Goal: Task Accomplishment & Management: Use online tool/utility

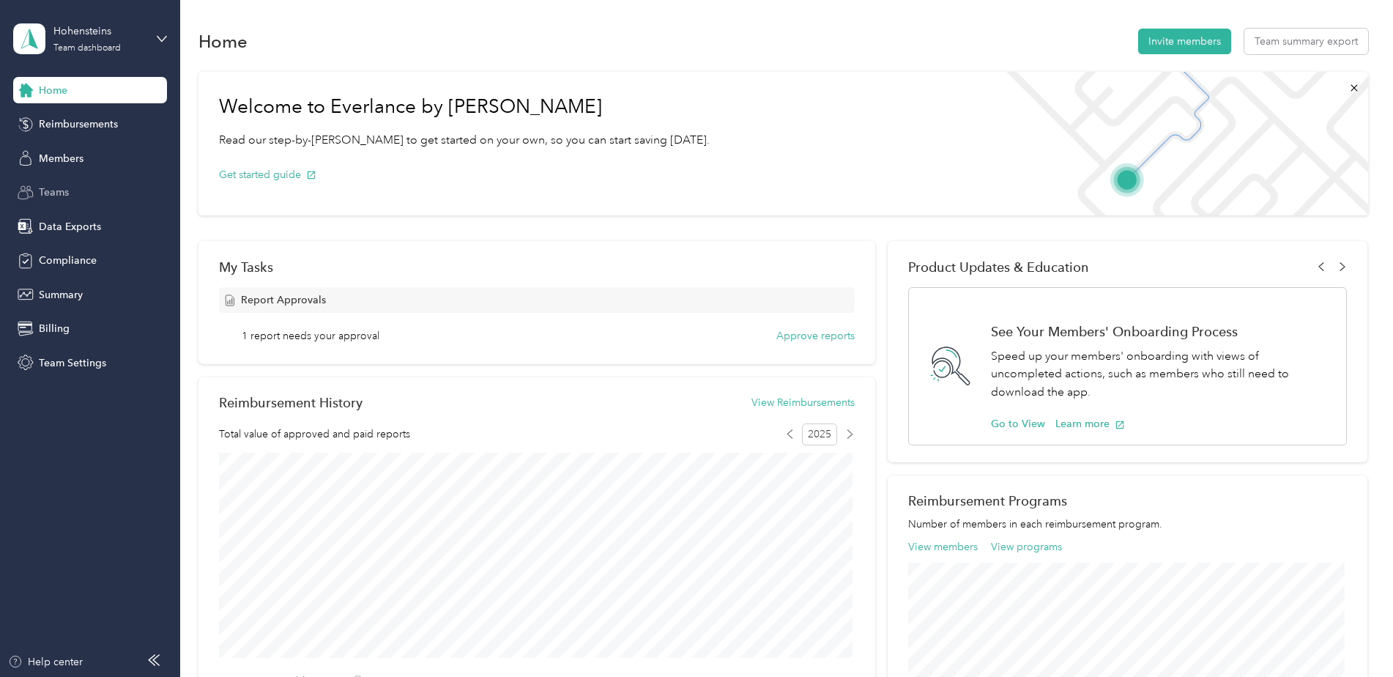
click at [63, 201] on div "Teams" at bounding box center [90, 192] width 154 height 26
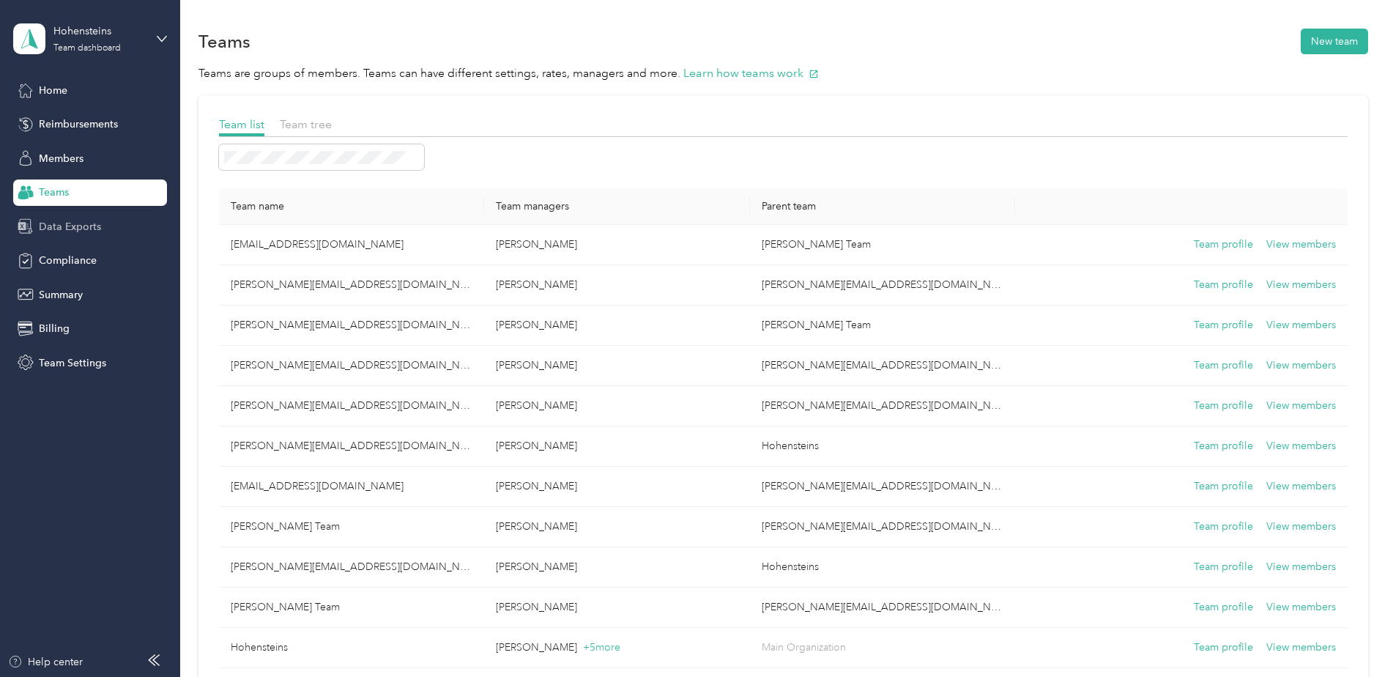
click at [74, 228] on span "Data Exports" at bounding box center [70, 226] width 62 height 15
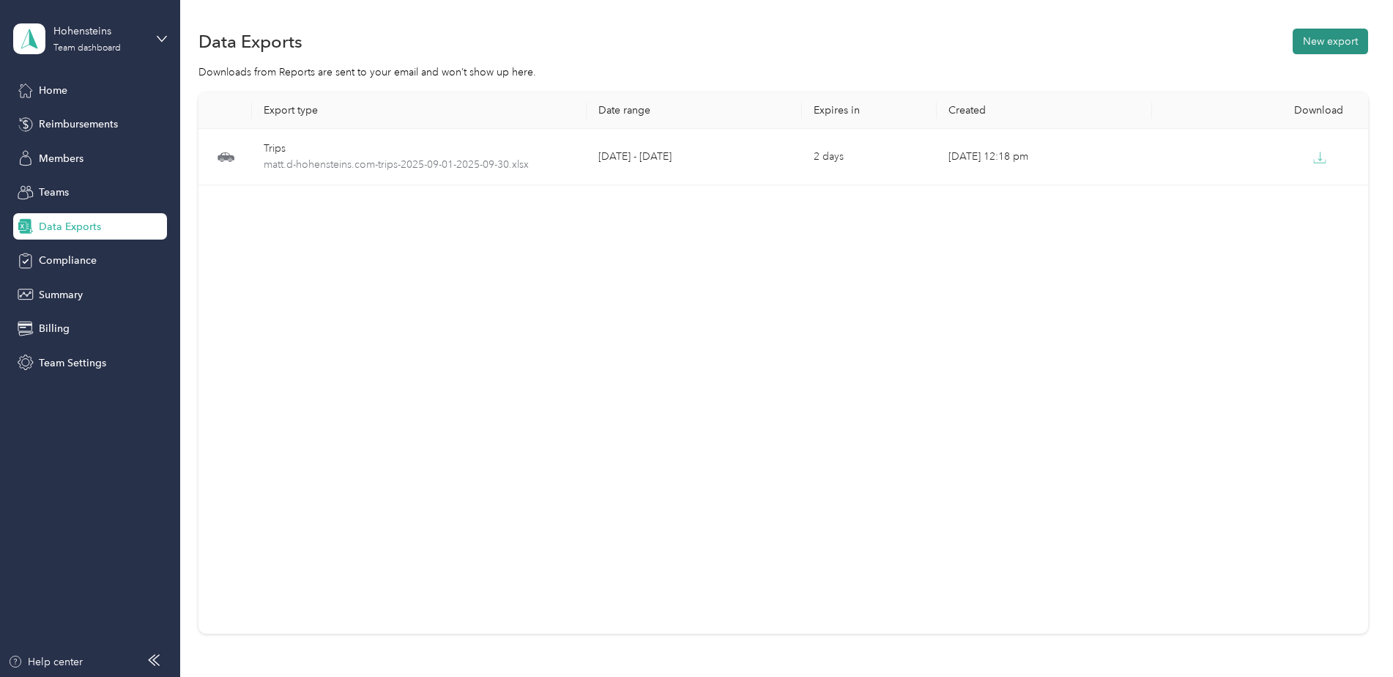
click at [1297, 33] on button "New export" at bounding box center [1329, 42] width 75 height 26
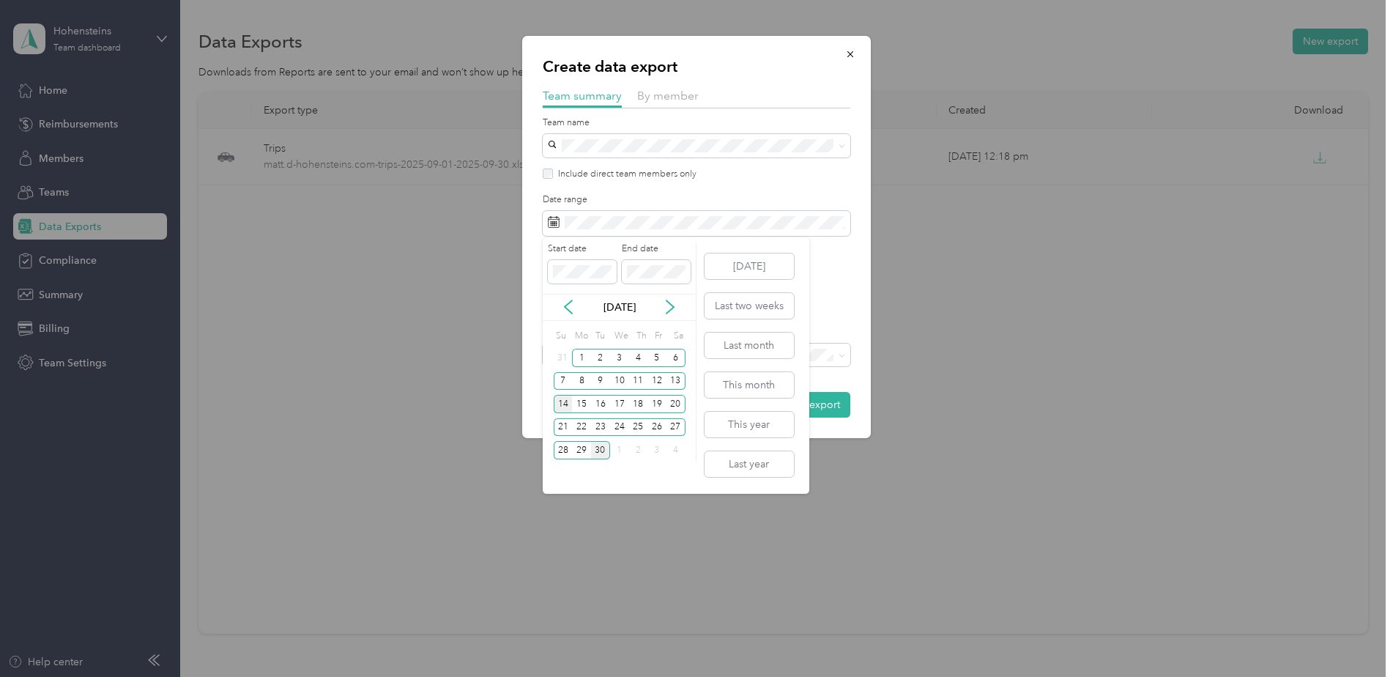
click at [562, 408] on div "14" at bounding box center [563, 404] width 19 height 18
click at [674, 426] on div "27" at bounding box center [675, 427] width 19 height 18
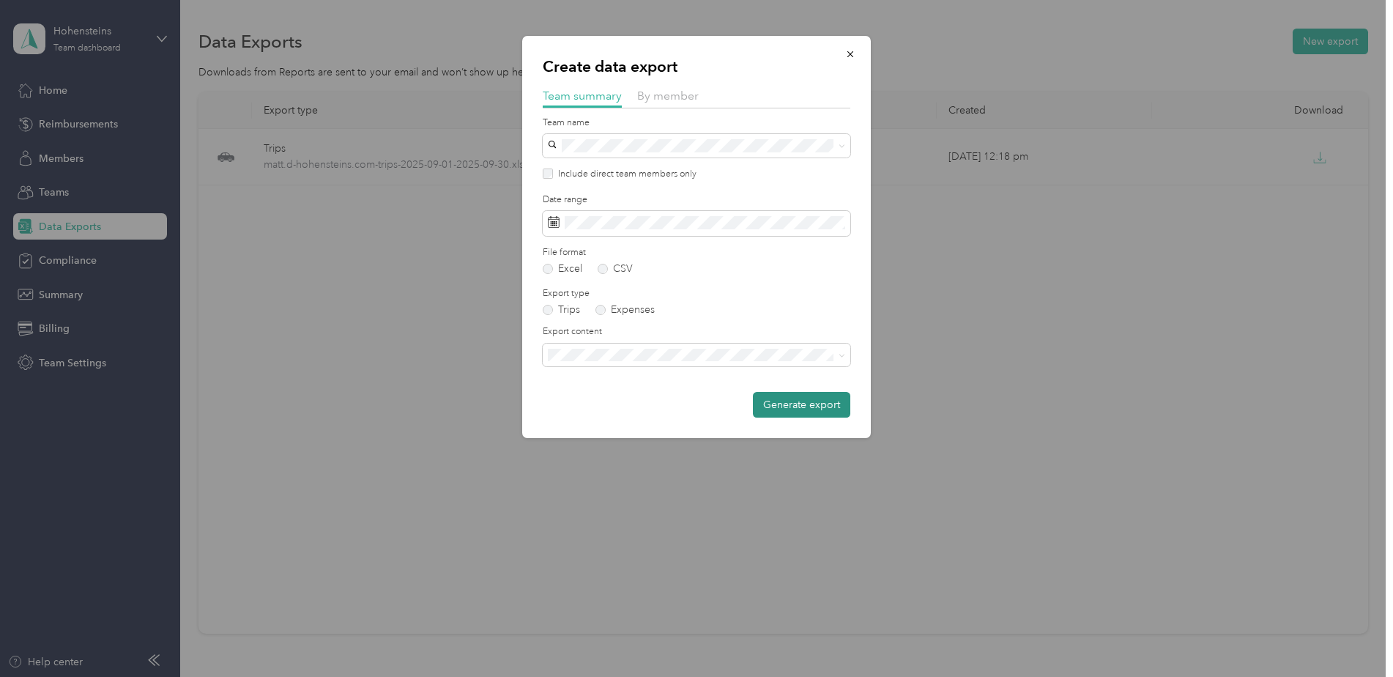
click at [761, 405] on button "Generate export" at bounding box center [801, 405] width 97 height 26
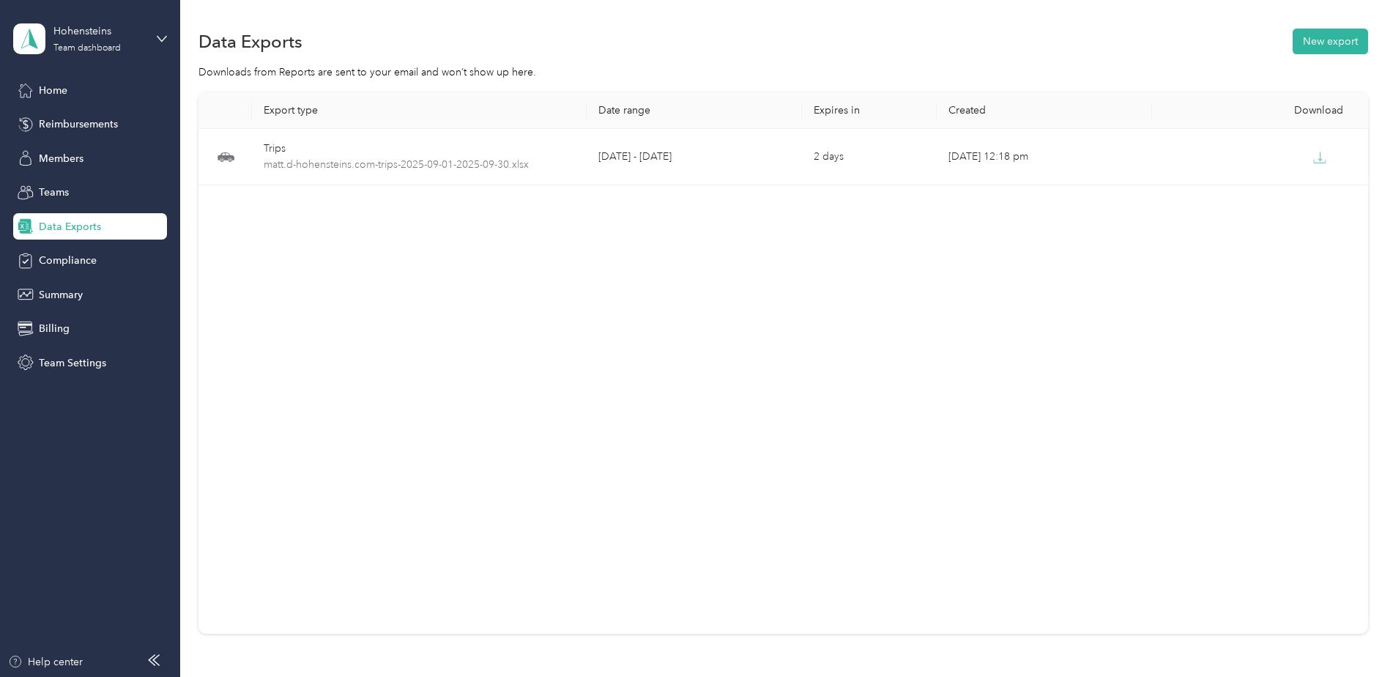
drag, startPoint x: 971, startPoint y: 72, endPoint x: 1109, endPoint y: 30, distance: 144.7
click at [972, 72] on div "Downloads from Reports are sent to your email and won’t show up here." at bounding box center [782, 71] width 1169 height 15
click at [1342, 40] on button "New export" at bounding box center [1329, 42] width 75 height 26
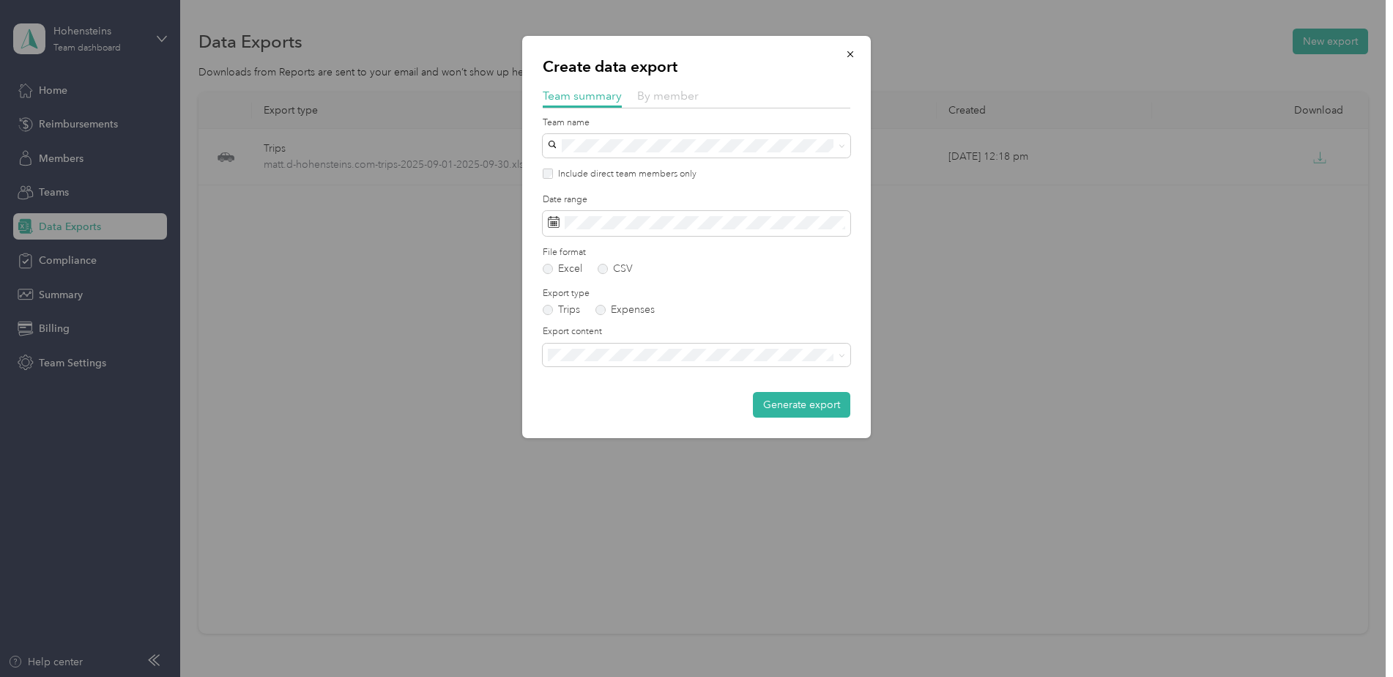
click at [683, 90] on span "By member" at bounding box center [668, 96] width 62 height 14
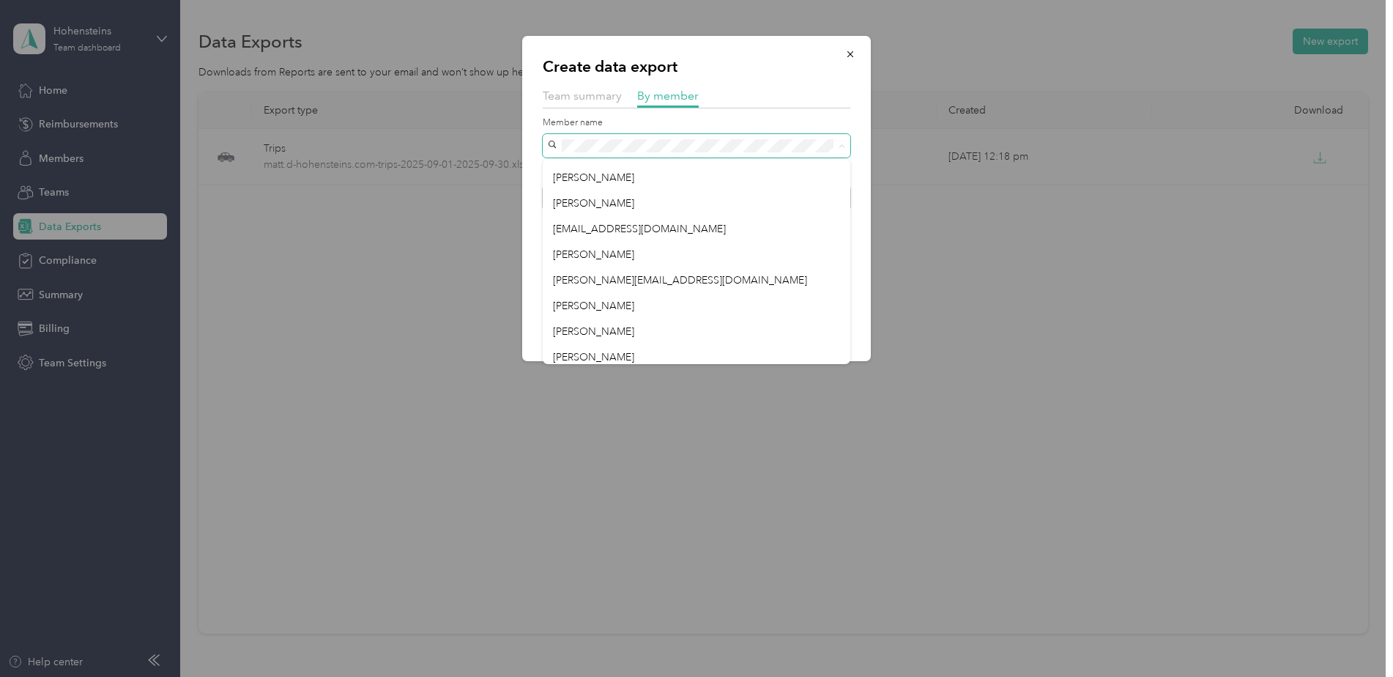
scroll to position [1076, 0]
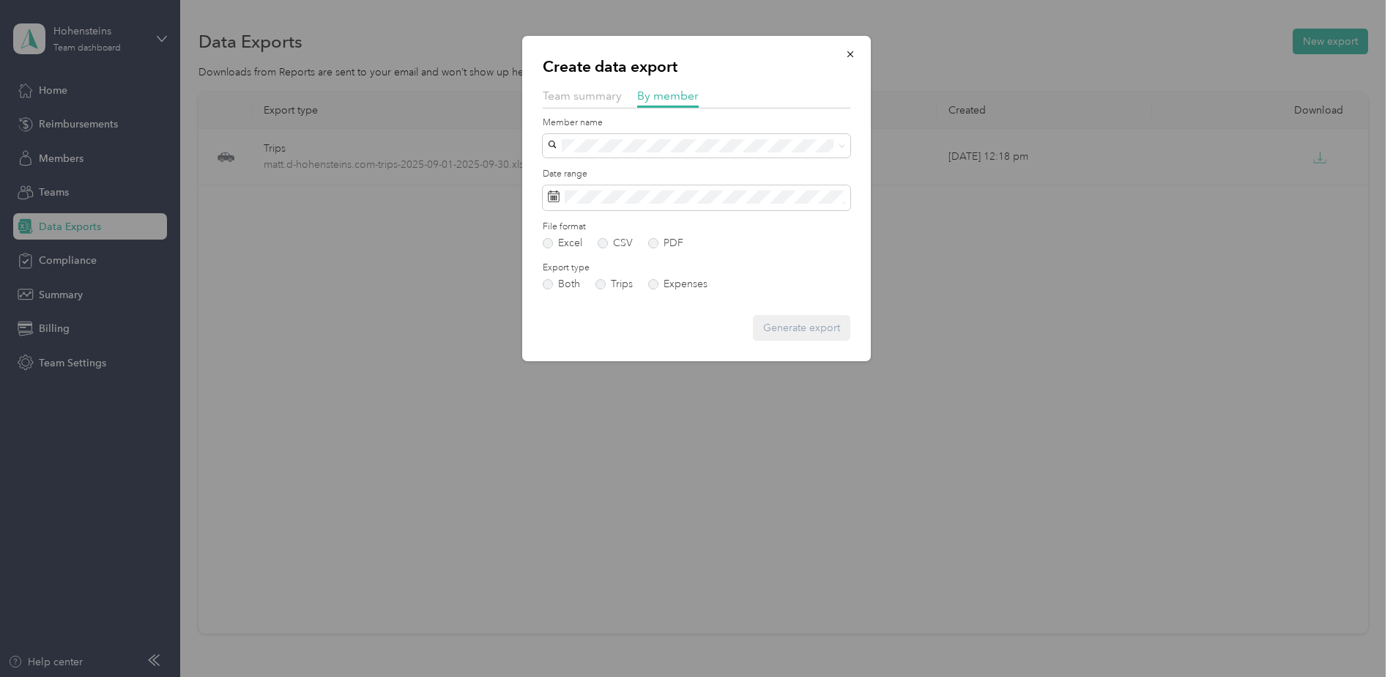
click at [606, 319] on div "[PERSON_NAME]" at bounding box center [696, 323] width 287 height 15
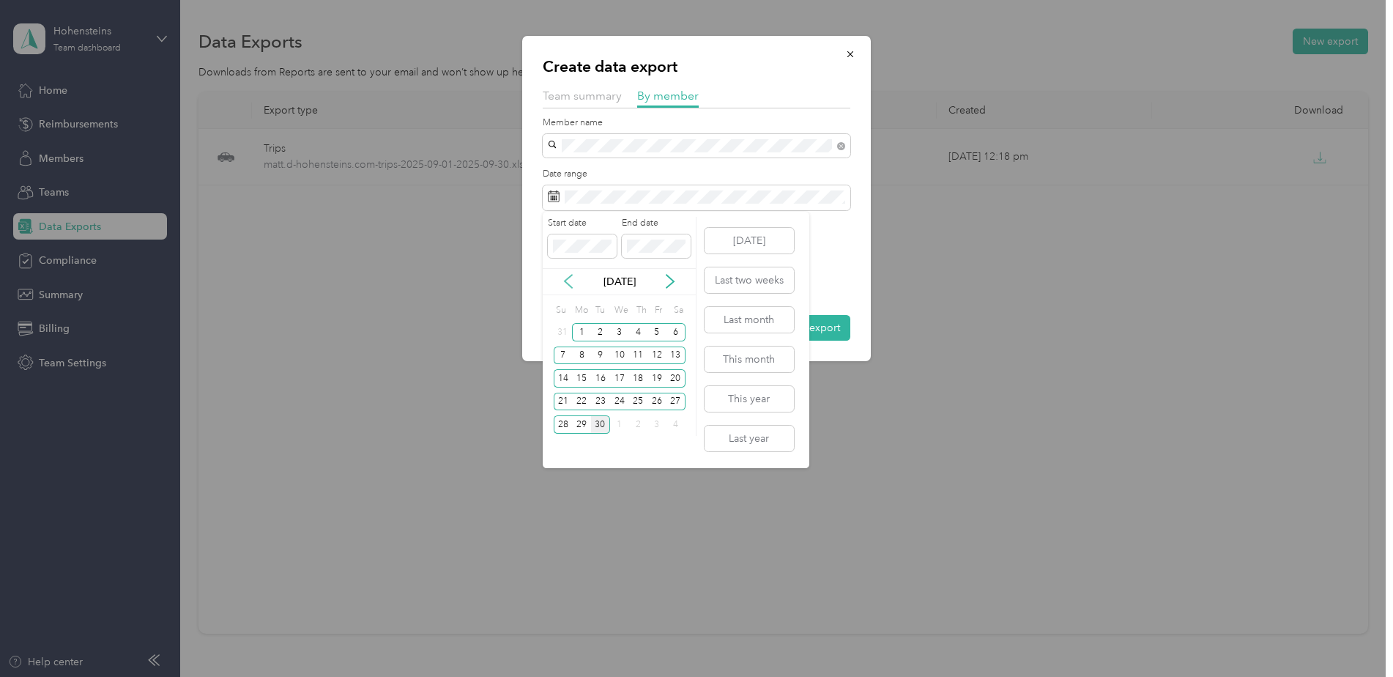
click at [569, 285] on icon at bounding box center [567, 281] width 7 height 13
click at [660, 283] on div "[DATE]" at bounding box center [619, 281] width 153 height 15
click at [668, 280] on icon at bounding box center [670, 281] width 15 height 15
click at [559, 376] on div "14" at bounding box center [563, 378] width 19 height 18
click at [668, 397] on div "27" at bounding box center [675, 401] width 19 height 18
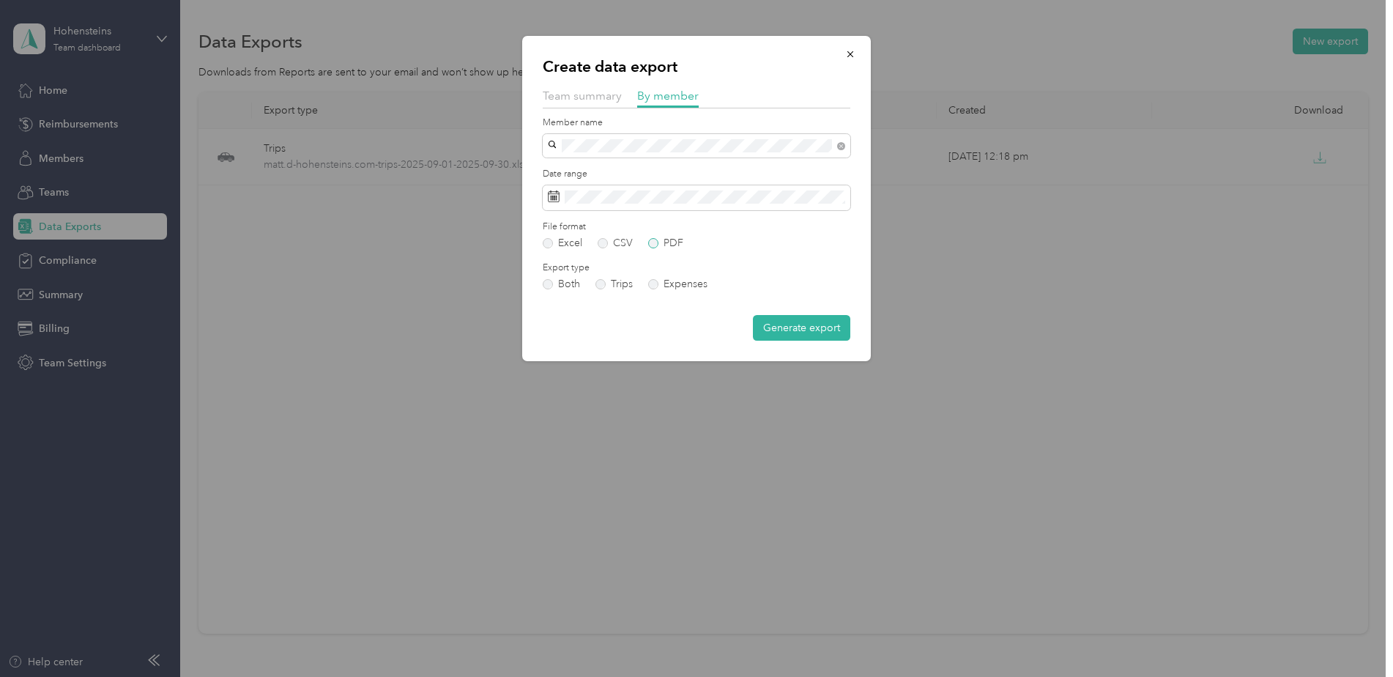
click at [652, 244] on label "PDF" at bounding box center [665, 243] width 35 height 10
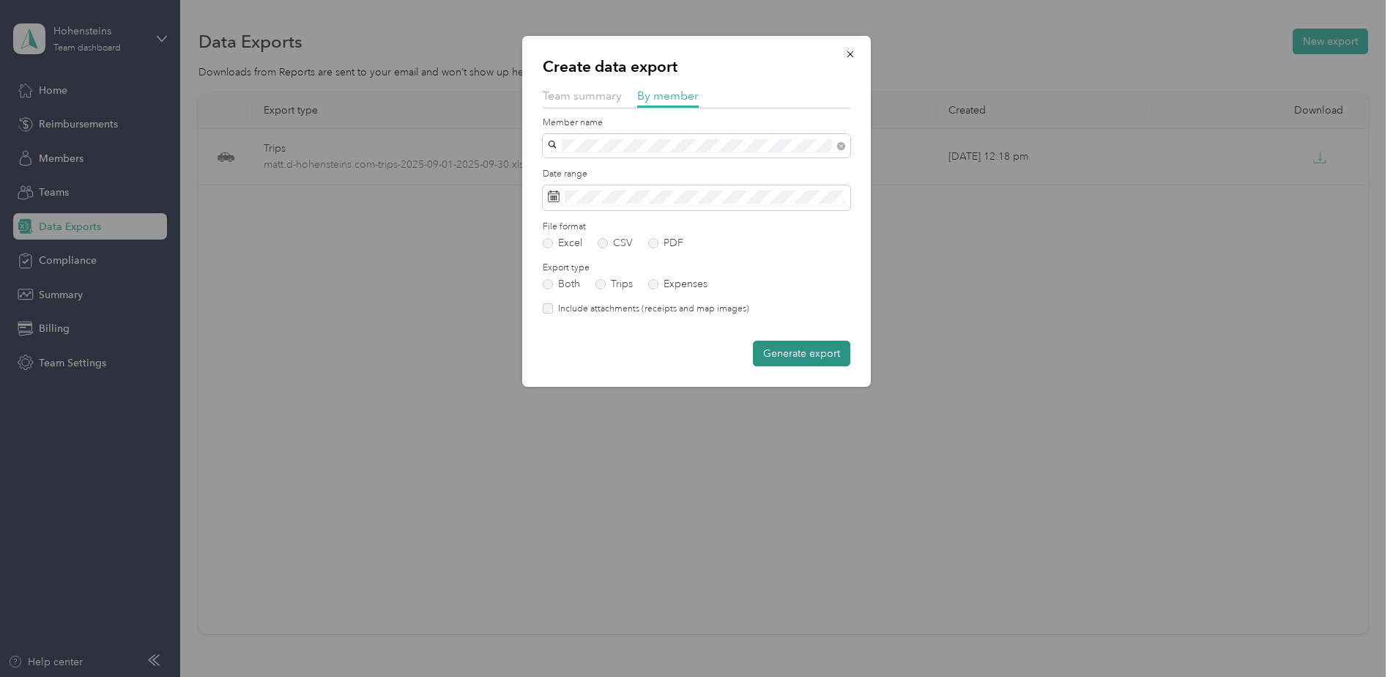
click at [791, 361] on button "Generate export" at bounding box center [801, 353] width 97 height 26
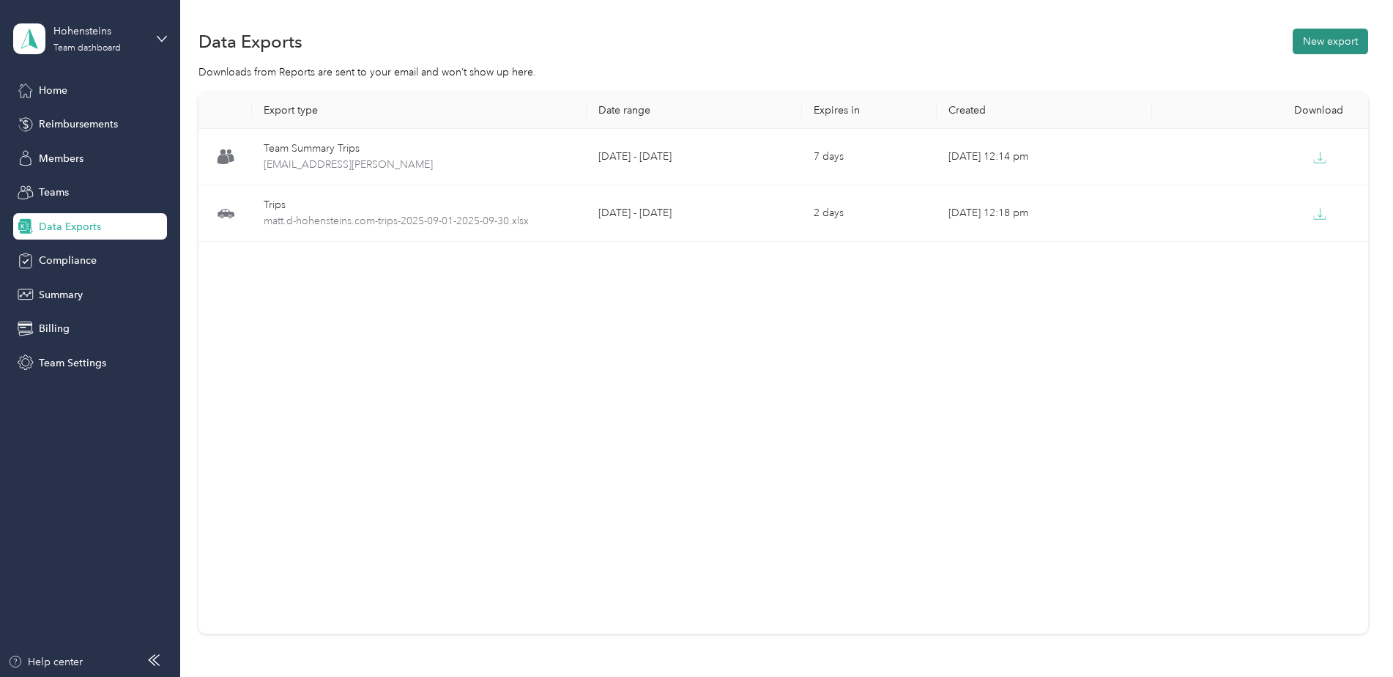
click at [1305, 42] on button "New export" at bounding box center [1329, 42] width 75 height 26
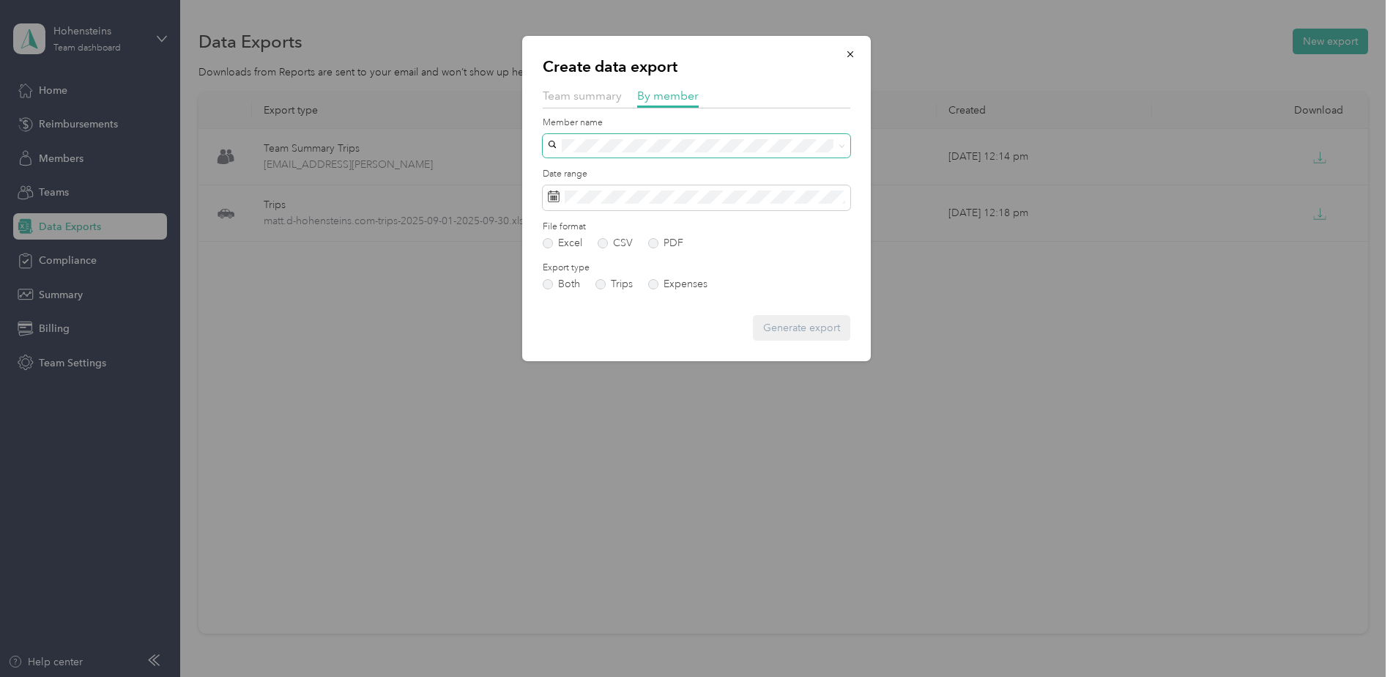
click at [648, 152] on span at bounding box center [697, 145] width 308 height 23
click at [618, 190] on div "[PERSON_NAME]" at bounding box center [696, 197] width 287 height 15
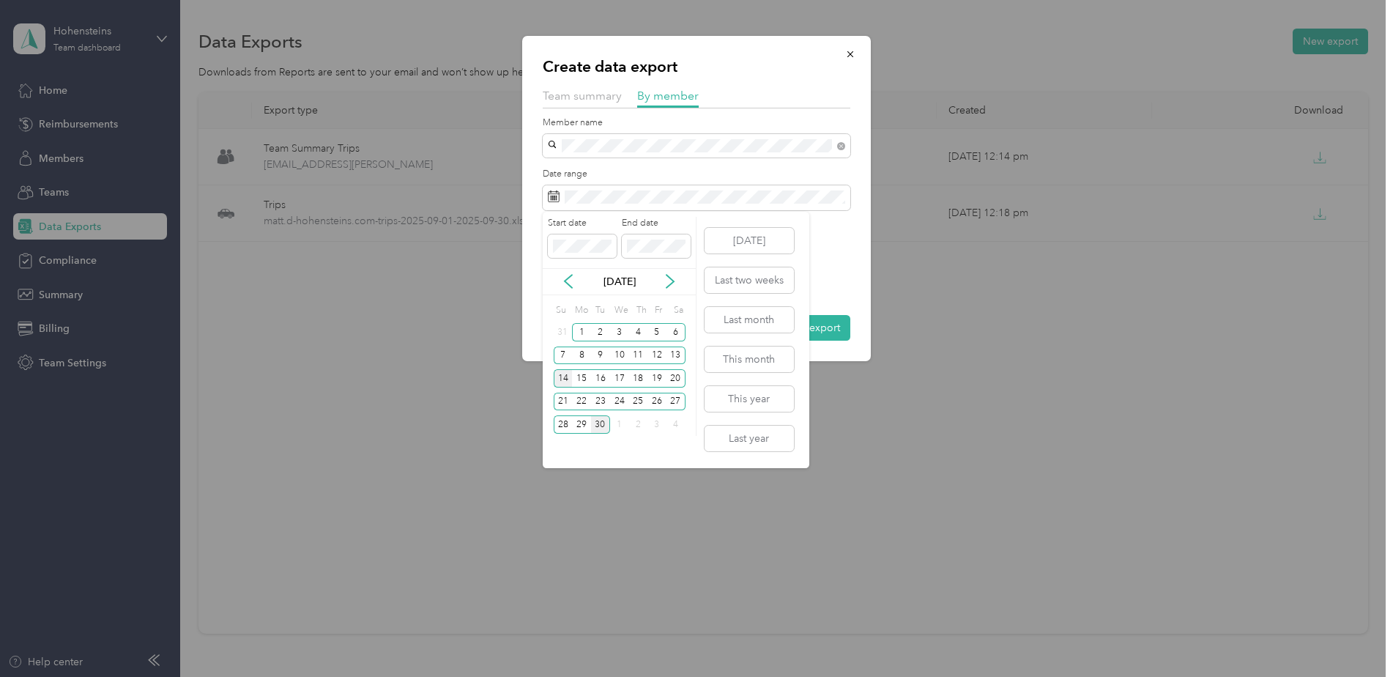
click at [564, 380] on div "14" at bounding box center [563, 378] width 19 height 18
click at [678, 399] on div "27" at bounding box center [675, 401] width 19 height 18
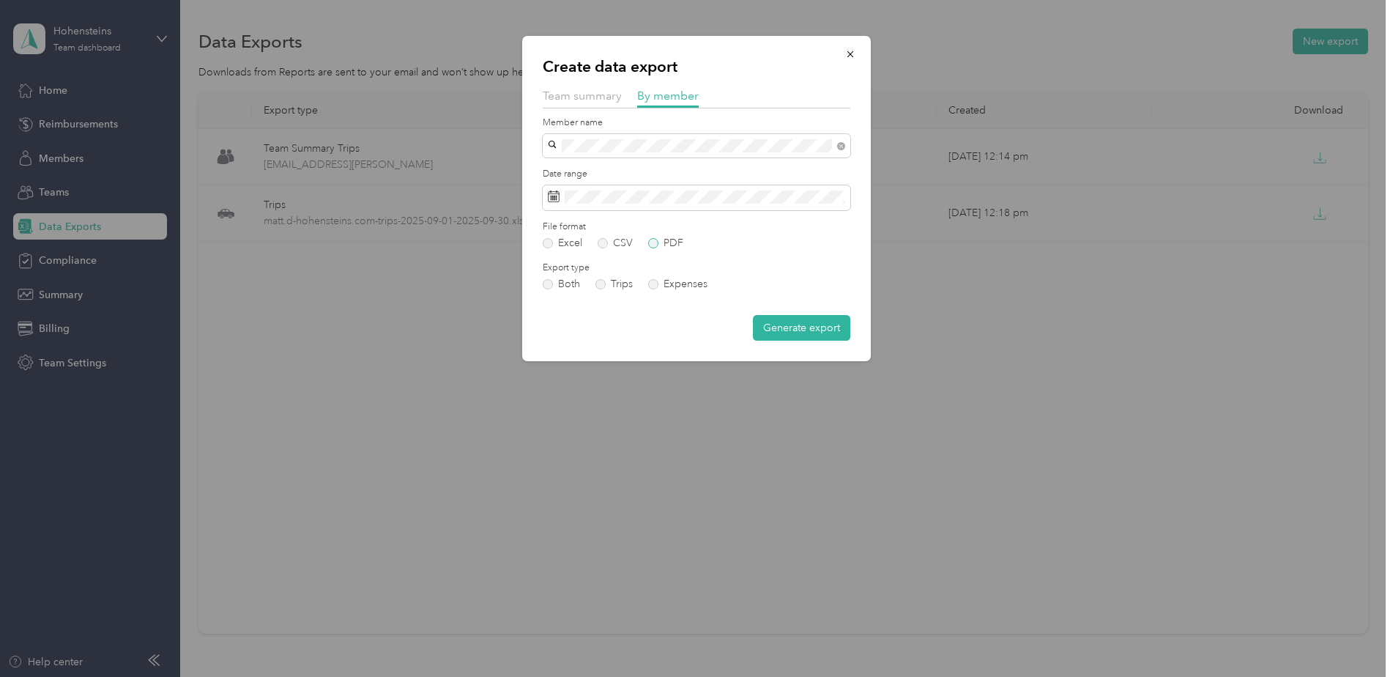
click at [655, 245] on label "PDF" at bounding box center [665, 243] width 35 height 10
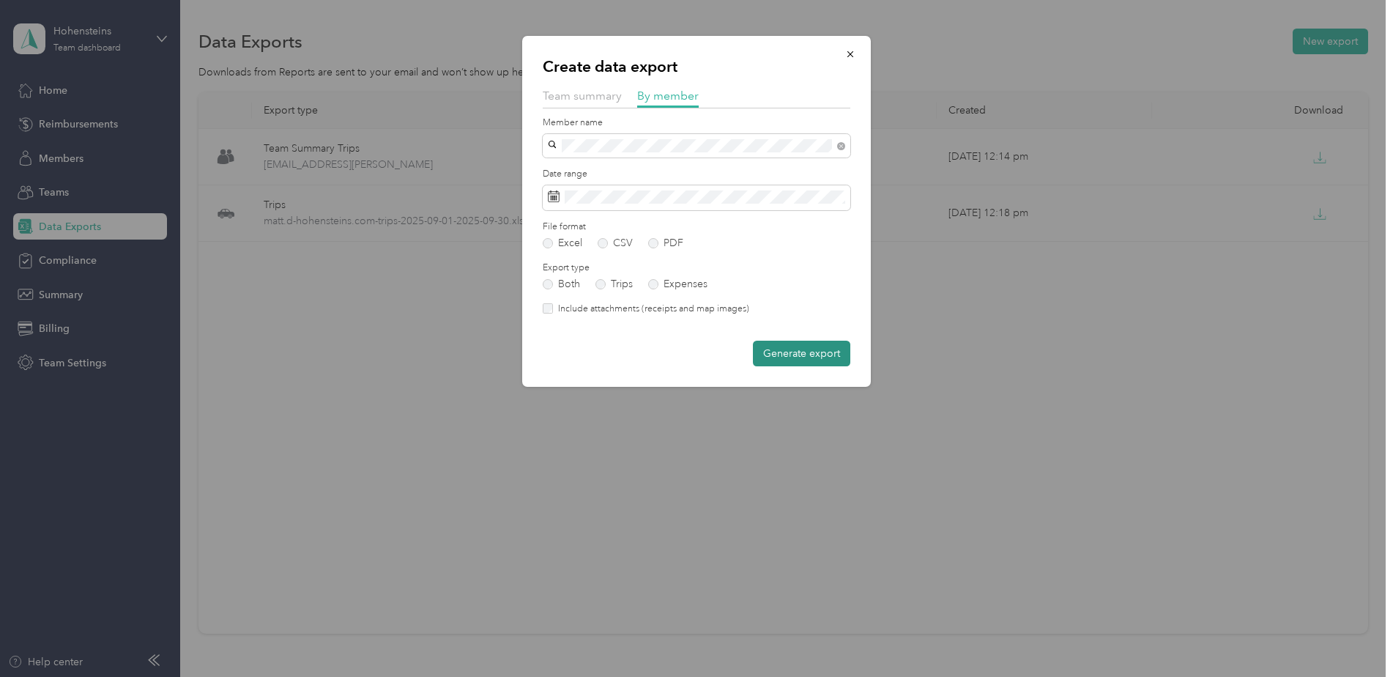
click at [793, 351] on button "Generate export" at bounding box center [801, 353] width 97 height 26
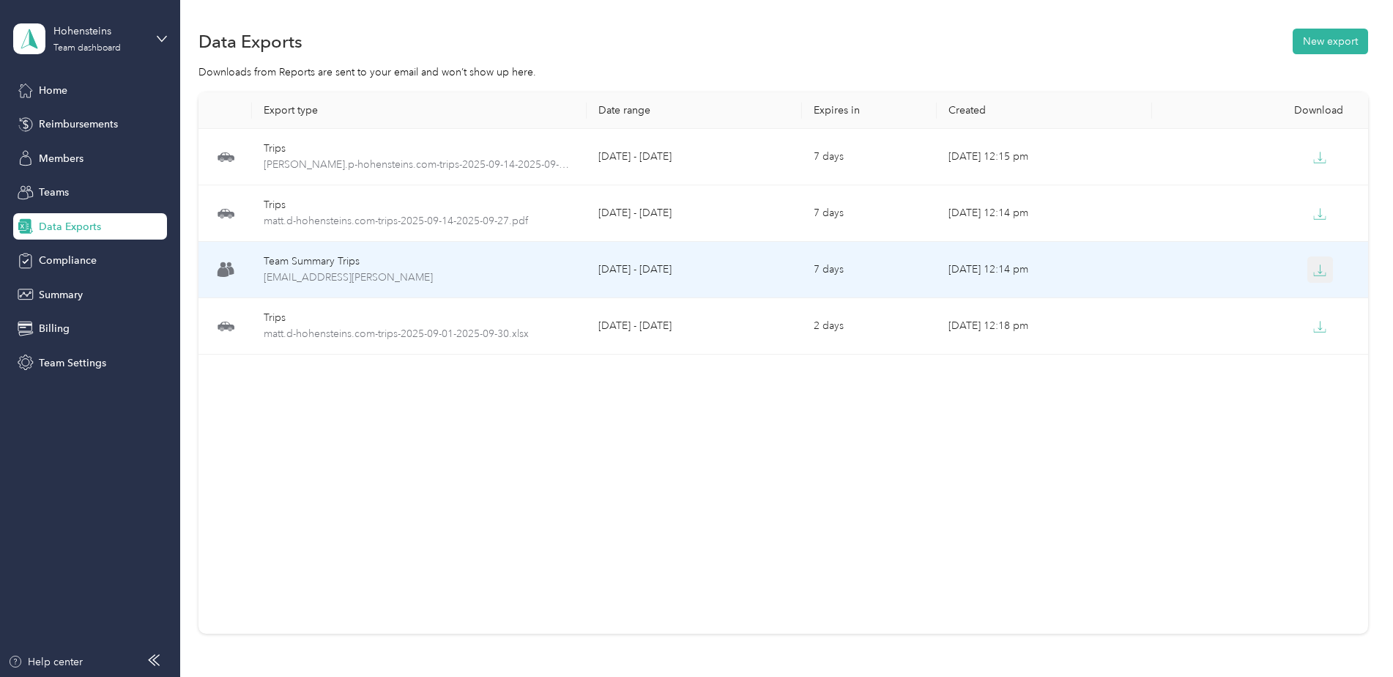
click at [1319, 264] on icon "button" at bounding box center [1319, 270] width 13 height 13
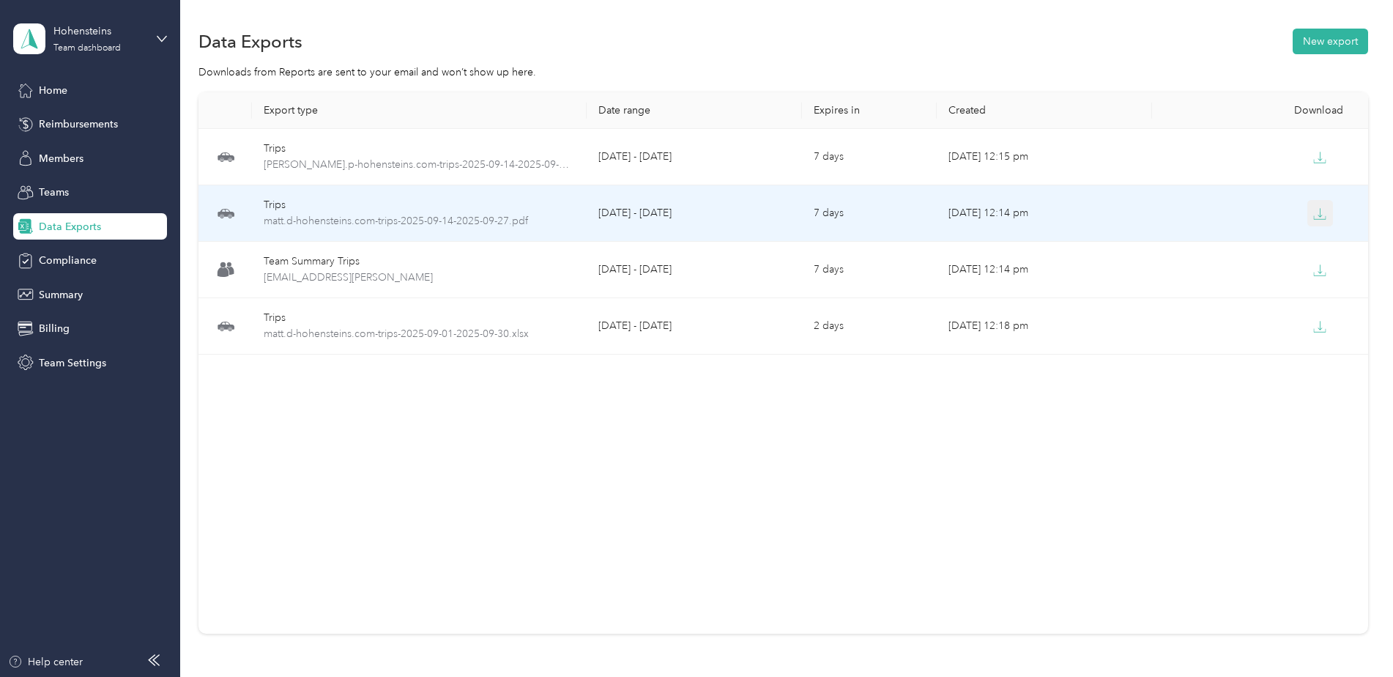
click at [1313, 209] on icon "button" at bounding box center [1319, 213] width 13 height 13
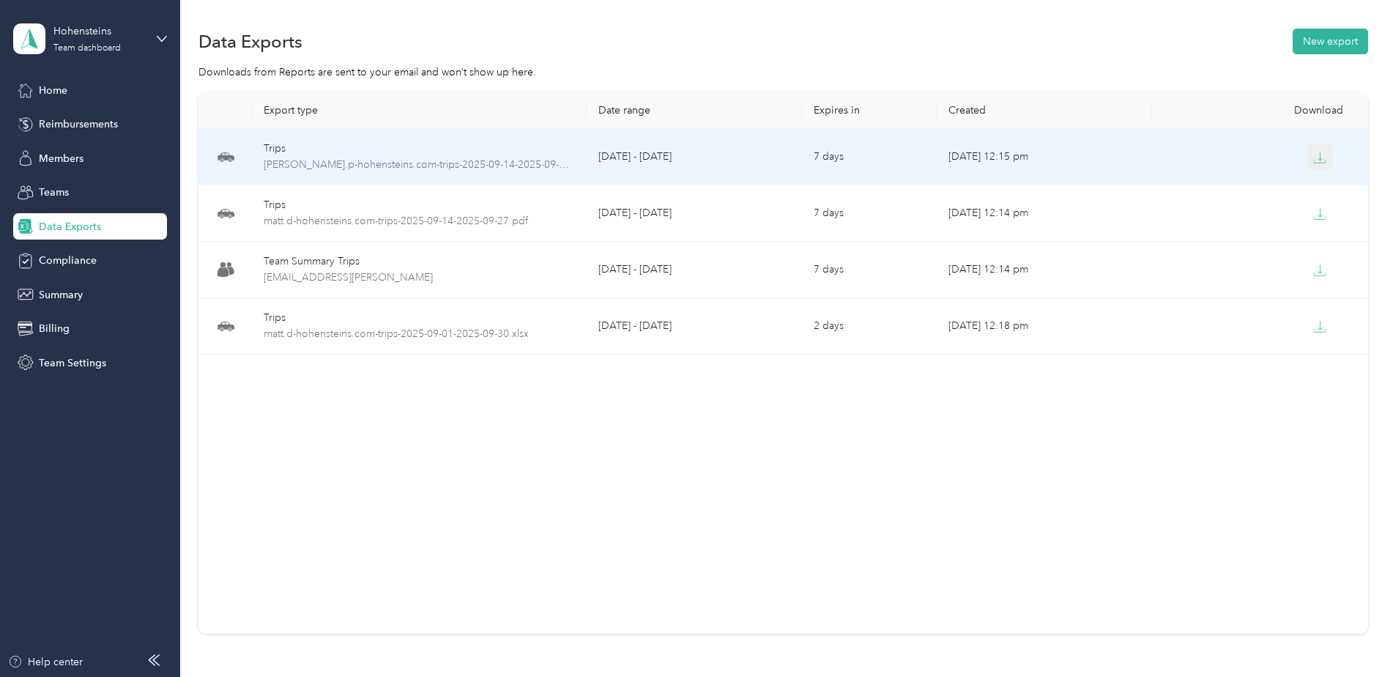
click at [1319, 154] on icon "button" at bounding box center [1319, 157] width 13 height 13
